Goal: Task Accomplishment & Management: Manage account settings

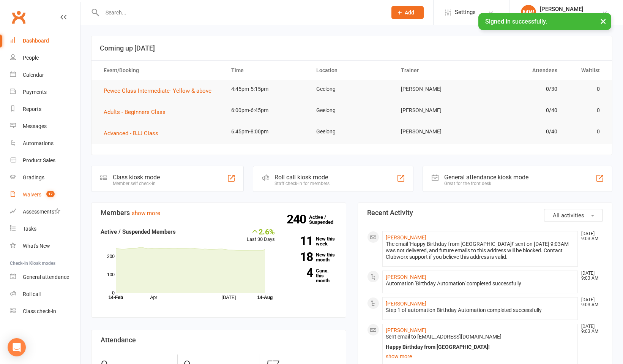
click at [44, 196] on count-badge "17" at bounding box center [49, 194] width 12 height 6
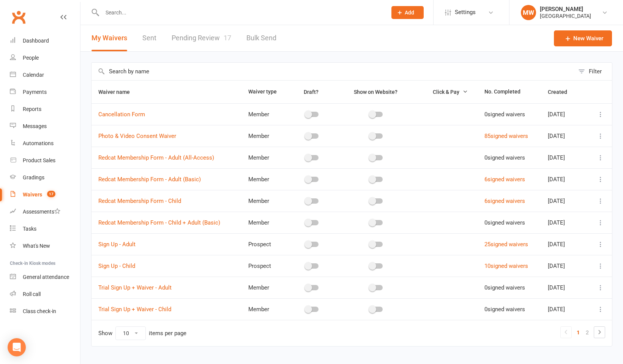
click at [47, 193] on span "17" at bounding box center [51, 194] width 8 height 6
click at [586, 335] on link "2" at bounding box center [587, 332] width 9 height 11
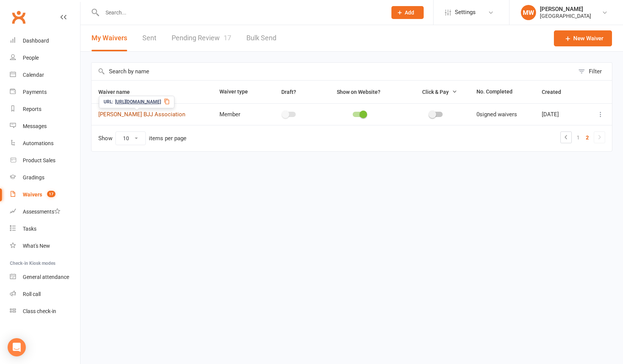
click at [167, 115] on link "[PERSON_NAME] BJJ Association" at bounding box center [141, 114] width 87 height 7
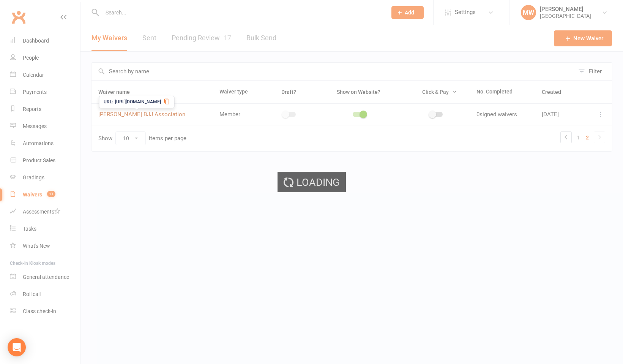
select select "applies_to_primary_signee"
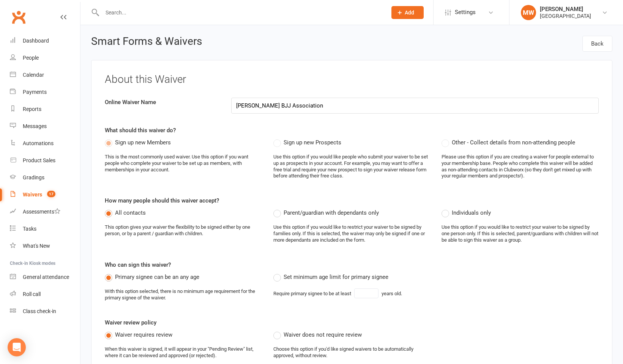
click at [63, 18] on icon at bounding box center [63, 17] width 6 height 6
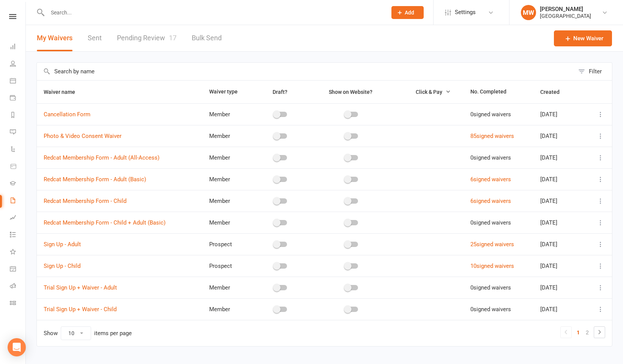
click at [482, 271] on td "10 signed waivers" at bounding box center [499, 266] width 70 height 22
click at [479, 267] on link "10 signed waivers" at bounding box center [492, 265] width 44 height 7
click at [588, 332] on link "2" at bounding box center [587, 332] width 9 height 11
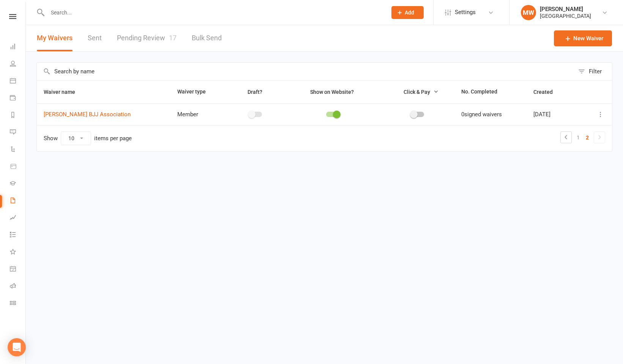
click at [286, 26] on header "My Waivers Sent Pending Review 17 Bulk Send New Waiver" at bounding box center [324, 38] width 597 height 27
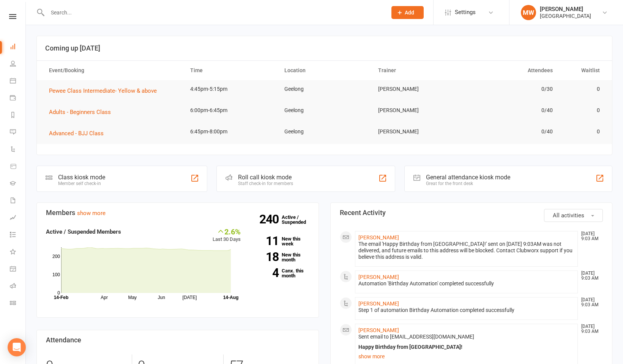
click at [13, 14] on nav "Clubworx Dashboard People Calendar Payments Reports Messages Automations Produc…" at bounding box center [13, 184] width 26 height 364
click at [13, 51] on link "Dashboard" at bounding box center [18, 47] width 16 height 17
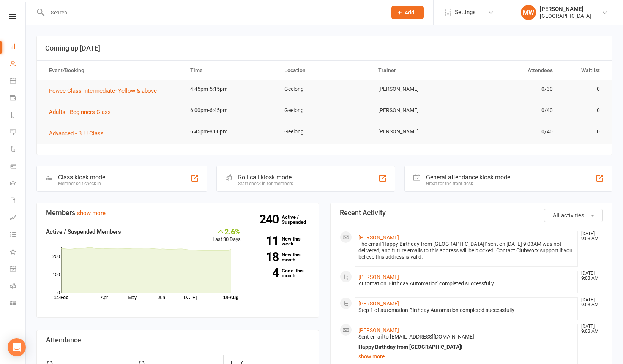
click at [13, 59] on link "People" at bounding box center [18, 64] width 16 height 17
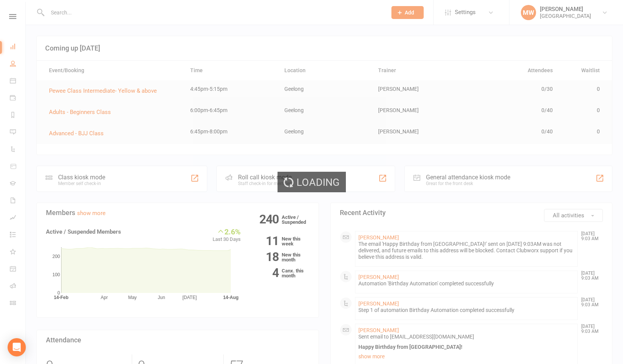
select select "100"
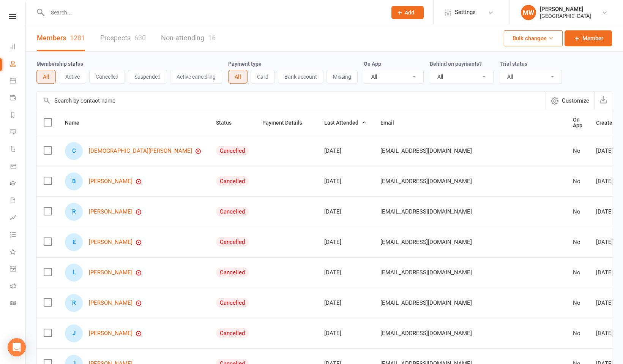
click at [13, 59] on link "People" at bounding box center [18, 64] width 16 height 17
click at [13, 74] on link "Calendar" at bounding box center [18, 81] width 16 height 17
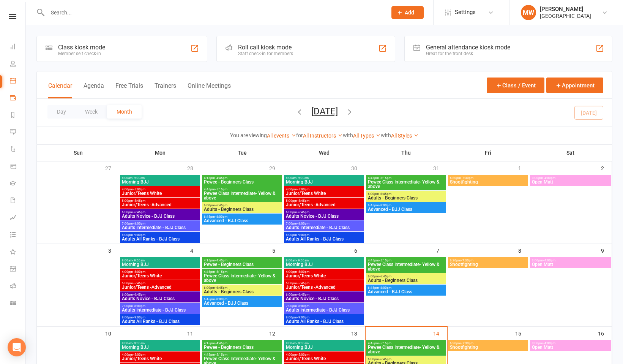
click at [13, 93] on link "Payments" at bounding box center [18, 98] width 16 height 17
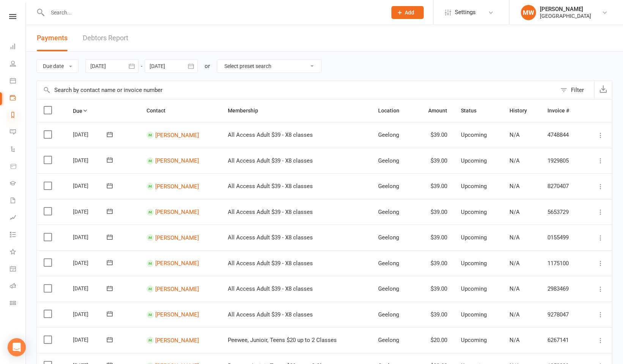
click at [13, 117] on icon at bounding box center [13, 115] width 6 height 6
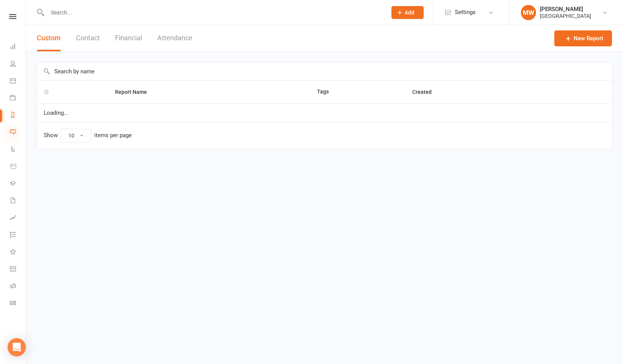
click at [13, 131] on icon at bounding box center [13, 132] width 6 height 6
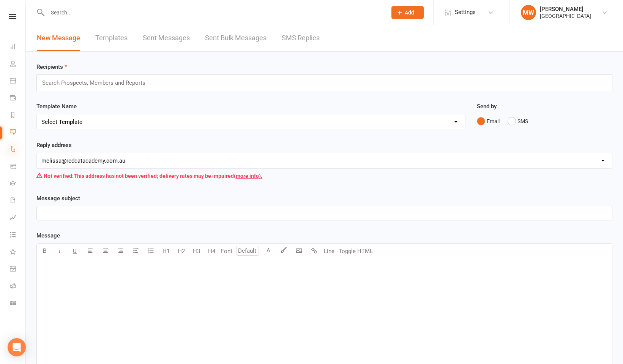
click at [13, 148] on icon at bounding box center [13, 149] width 6 height 6
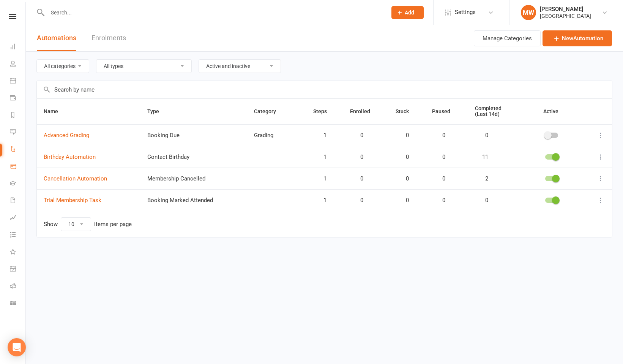
click at [15, 167] on icon at bounding box center [13, 166] width 7 height 7
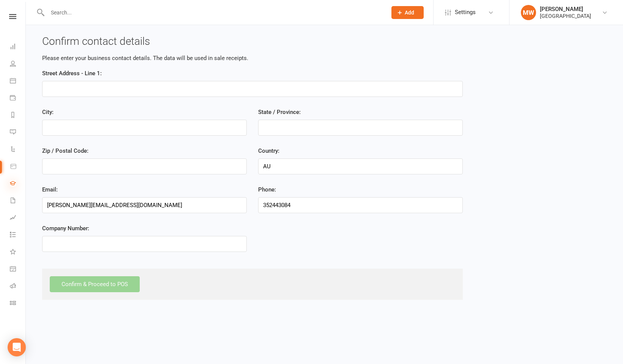
click at [12, 183] on icon at bounding box center [13, 183] width 6 height 6
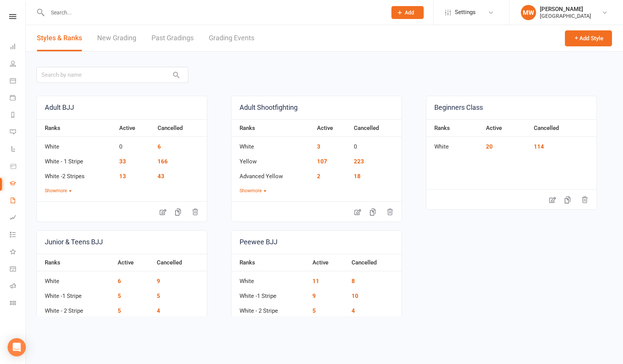
click at [12, 200] on icon at bounding box center [13, 200] width 6 height 6
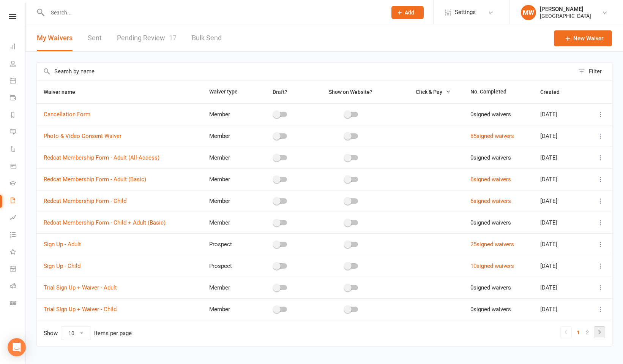
click at [599, 331] on icon at bounding box center [599, 331] width 9 height 9
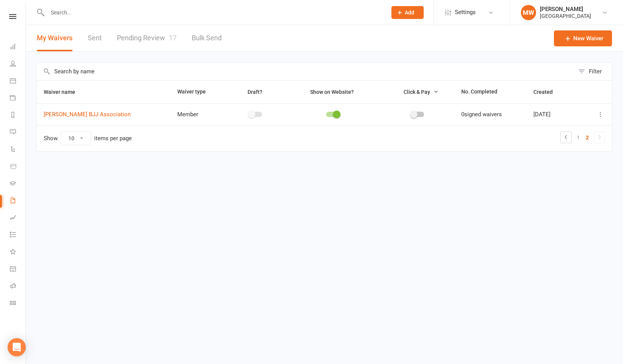
click at [333, 115] on span at bounding box center [337, 114] width 8 height 8
click at [326, 113] on input "checkbox" at bounding box center [326, 113] width 0 height 0
click at [325, 116] on span at bounding box center [329, 114] width 8 height 8
click at [326, 113] on input "checkbox" at bounding box center [326, 113] width 0 height 0
click at [333, 114] on span at bounding box center [337, 114] width 8 height 8
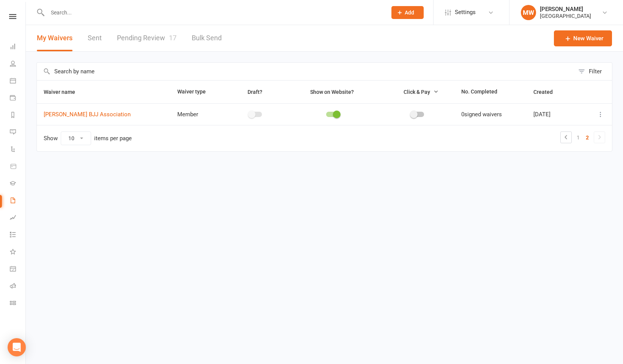
click at [326, 113] on input "checkbox" at bounding box center [326, 113] width 0 height 0
click at [414, 90] on span "Click & Pay" at bounding box center [417, 92] width 27 height 6
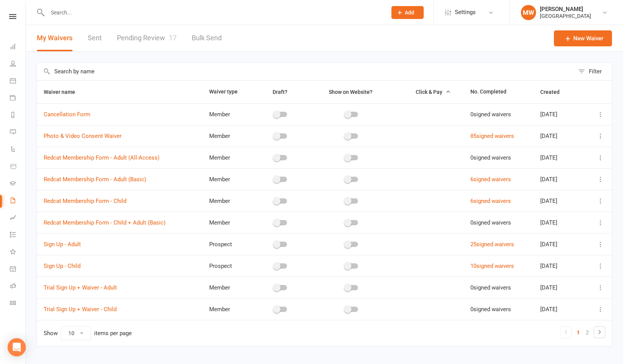
click at [416, 90] on span "Click & Pay" at bounding box center [429, 92] width 27 height 6
click at [587, 333] on link "2" at bounding box center [587, 332] width 9 height 11
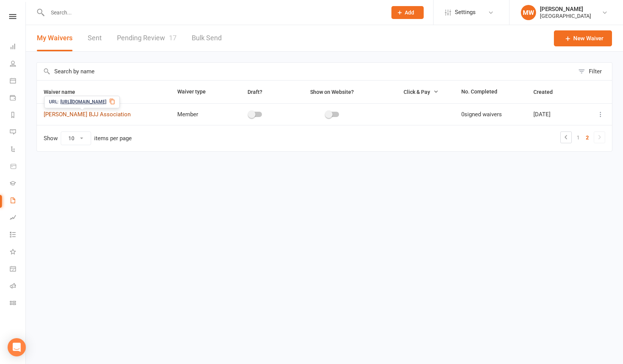
click at [92, 114] on link "Will Machado BJJ Association" at bounding box center [87, 114] width 87 height 7
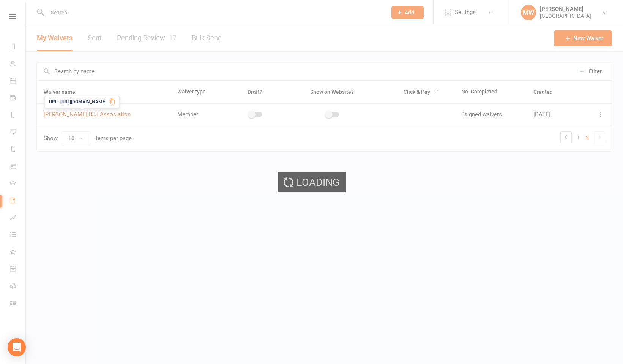
select select "applies_to_primary_signee"
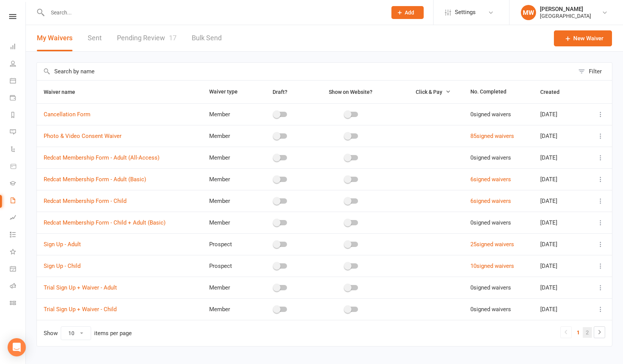
click at [589, 332] on link "2" at bounding box center [587, 332] width 9 height 11
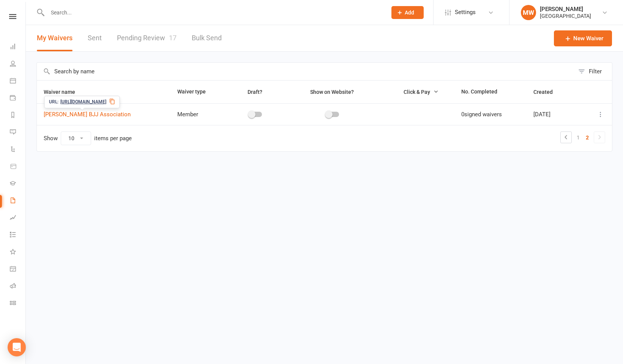
click at [106, 101] on span "https://app.clubworx.com/s/vYA4bpKR" at bounding box center [83, 101] width 46 height 7
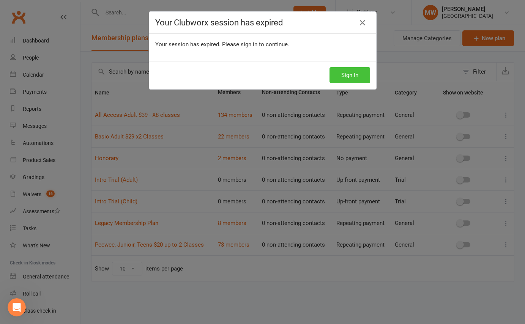
click at [352, 76] on button "Sign In" at bounding box center [350, 75] width 41 height 16
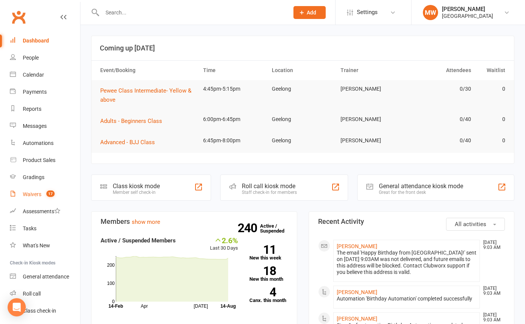
click at [28, 192] on div "Waivers" at bounding box center [32, 194] width 19 height 6
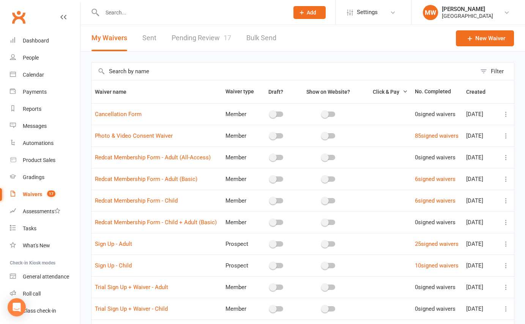
scroll to position [54, 0]
